Goal: Transaction & Acquisition: Purchase product/service

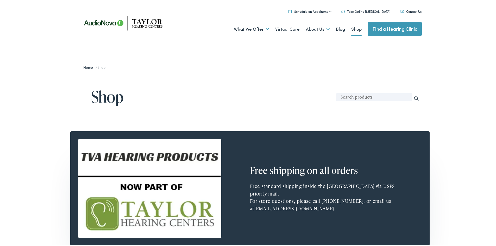
click at [142, 21] on img at bounding box center [125, 21] width 94 height 33
